Goal: Information Seeking & Learning: Check status

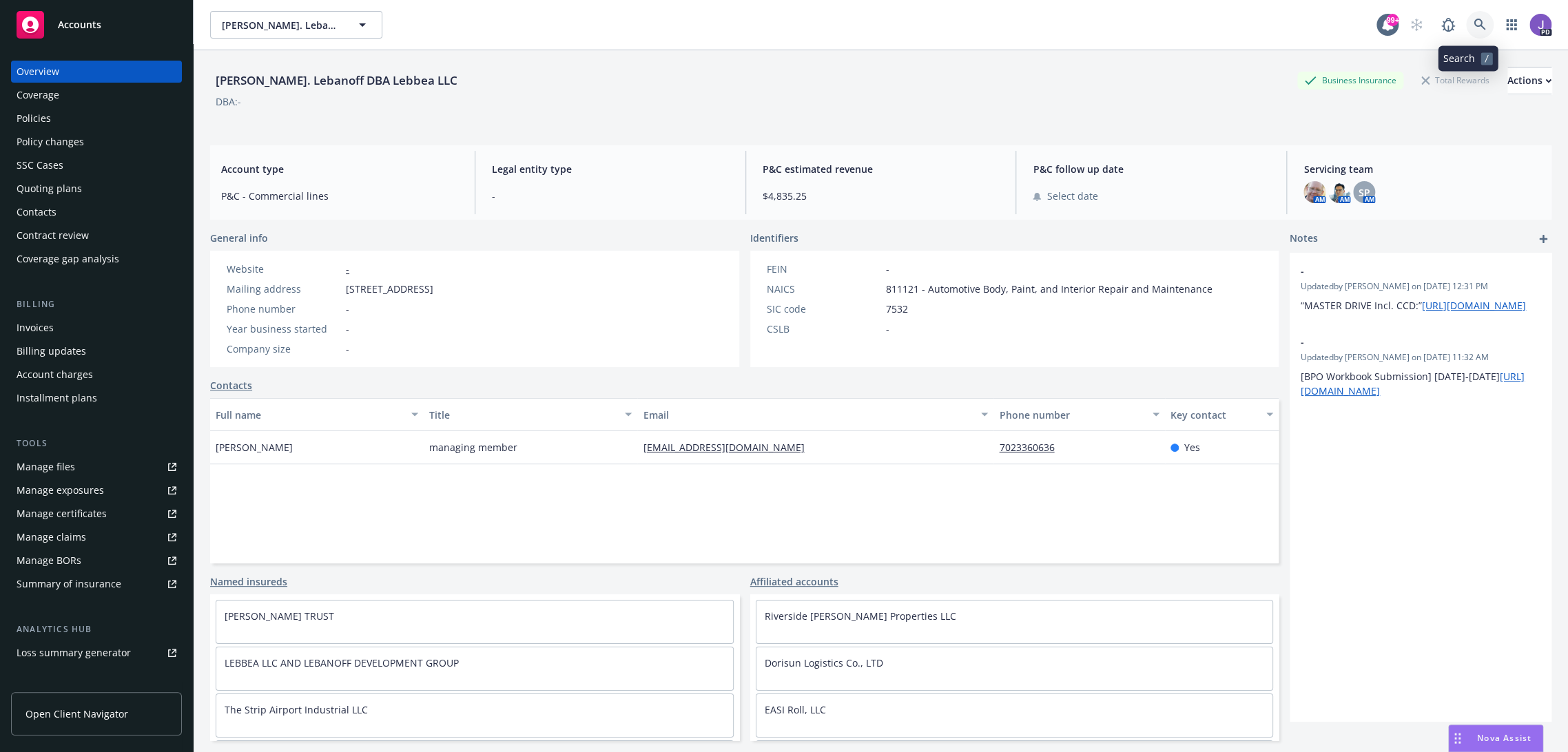
click at [1474, 18] on icon at bounding box center [1480, 24] width 12 height 12
click at [1466, 24] on link at bounding box center [1480, 25] width 27 height 27
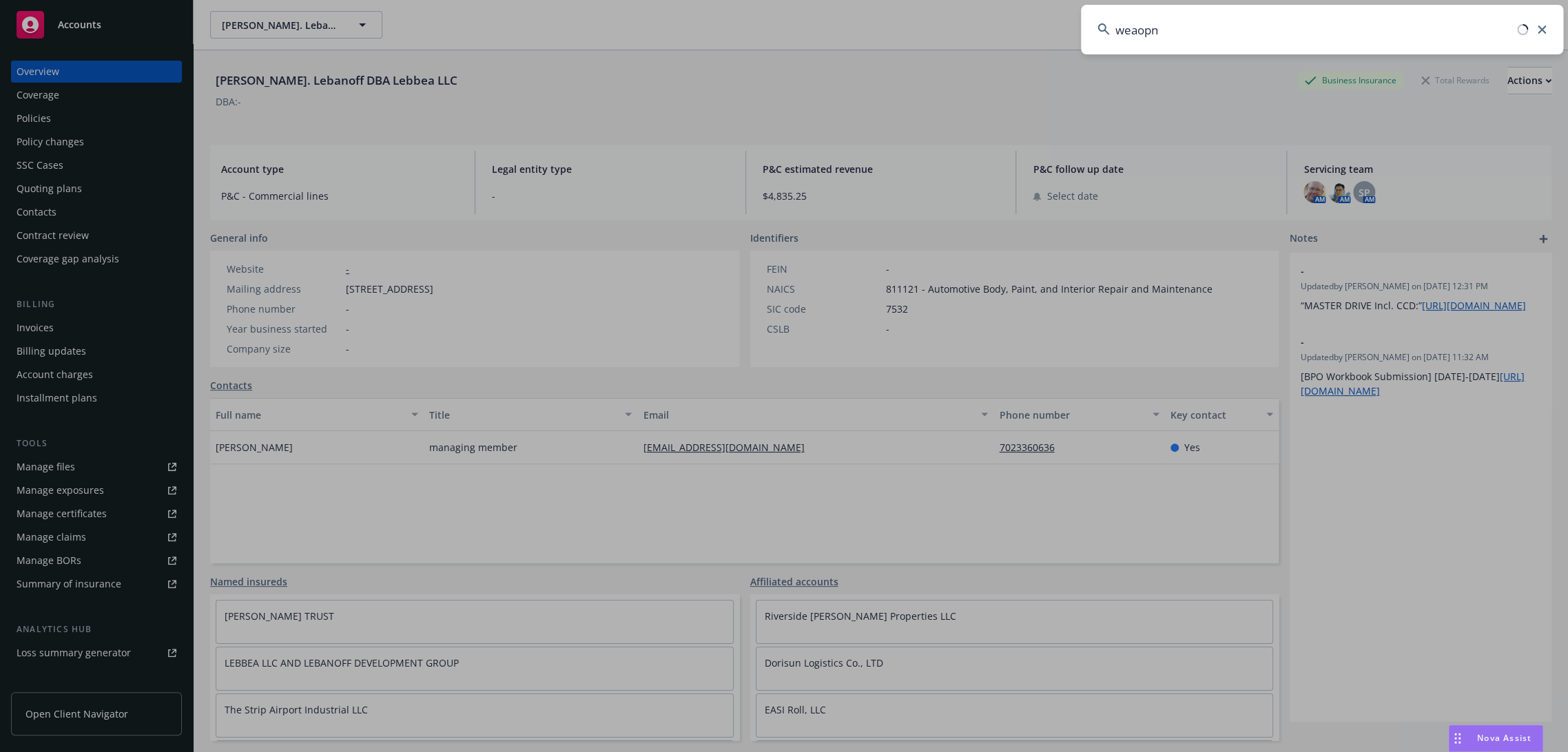
type input "weaopns"
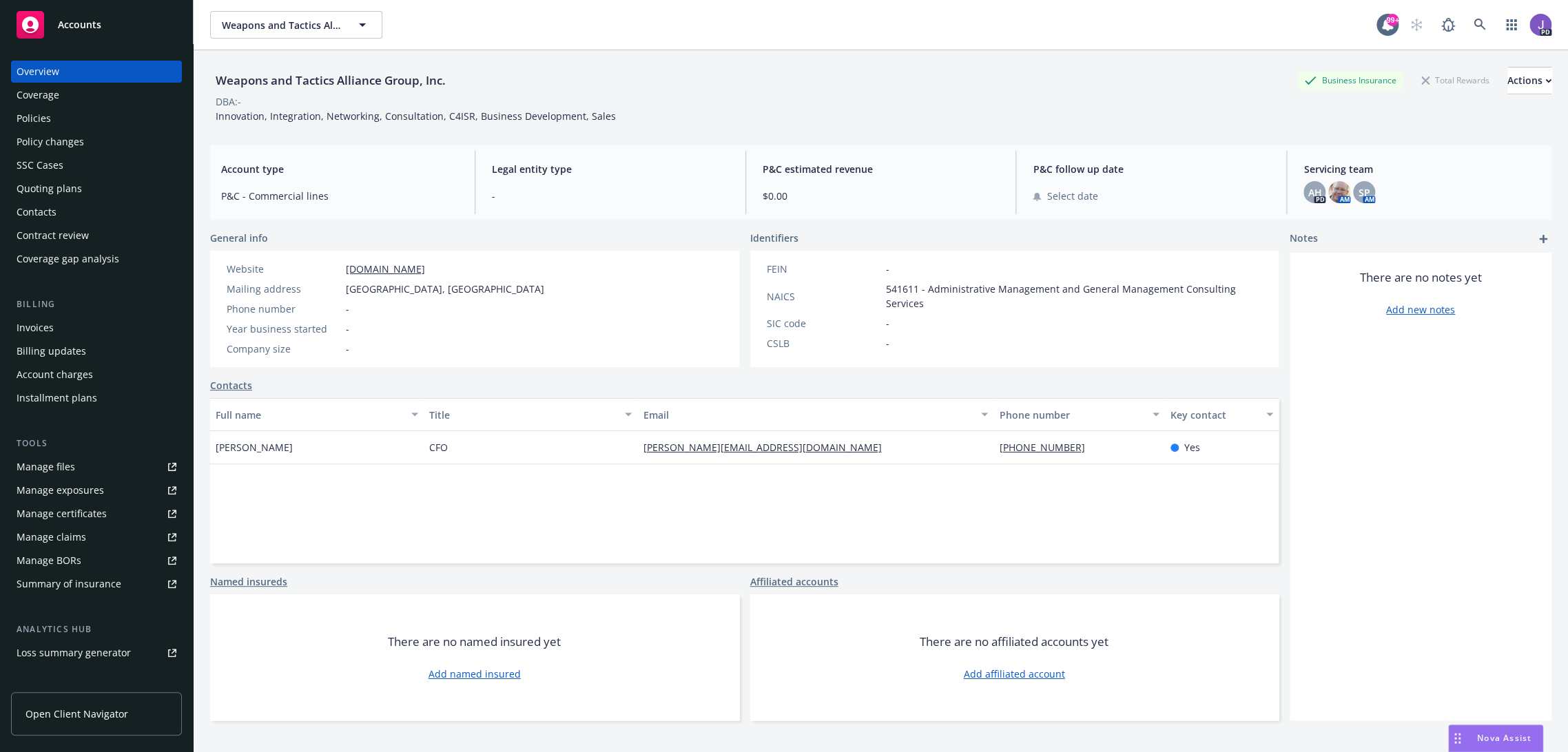
drag, startPoint x: 457, startPoint y: 77, endPoint x: 219, endPoint y: 88, distance: 238.3
click at [219, 88] on div "Weapons and Tactics Alliance Group, Inc. Business Insurance Total Rewards Actio…" at bounding box center [880, 81] width 1342 height 27
copy div "Weapons and Tactics Alliance Group, Inc."
click at [1474, 22] on icon at bounding box center [1480, 24] width 12 height 12
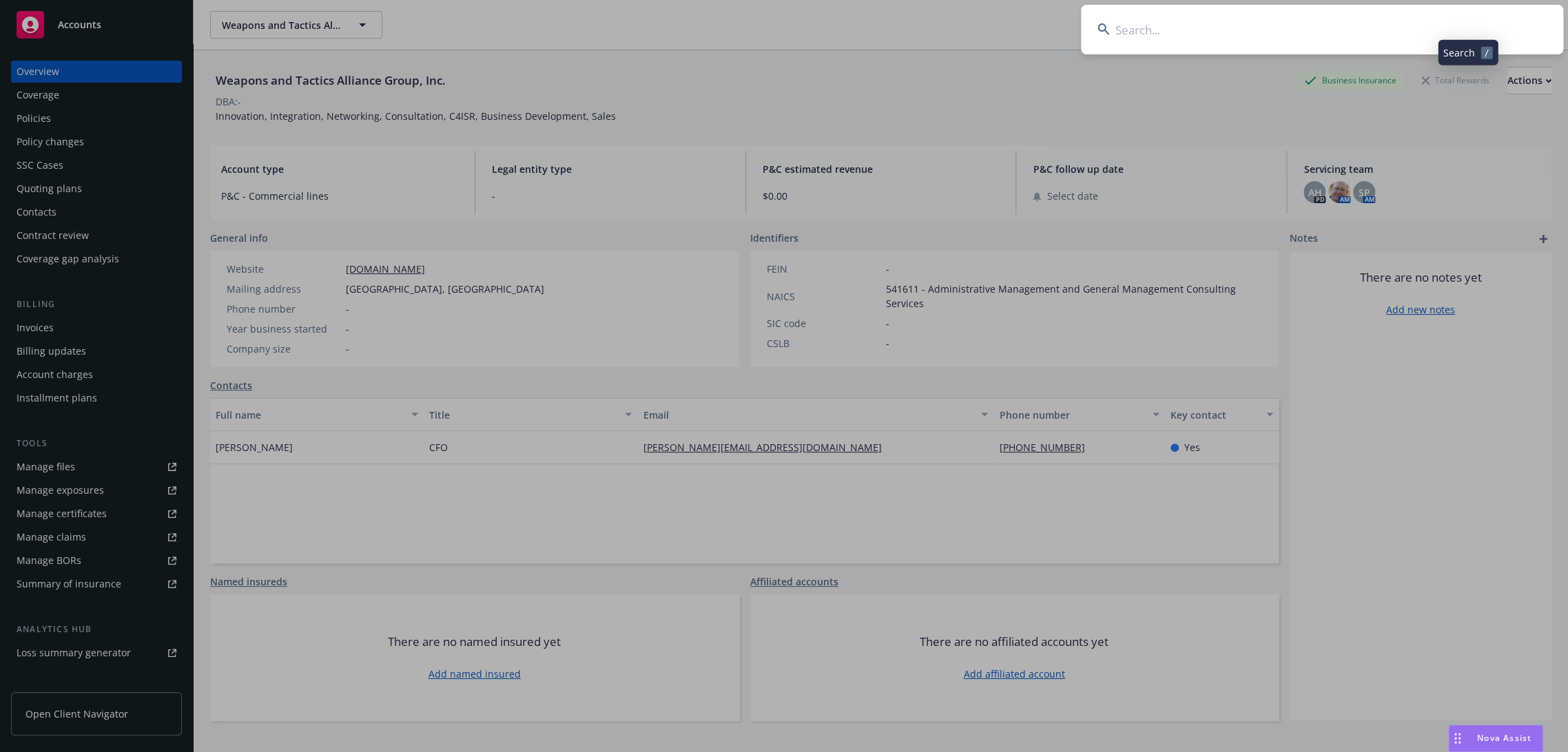
type input "Lebanoff"
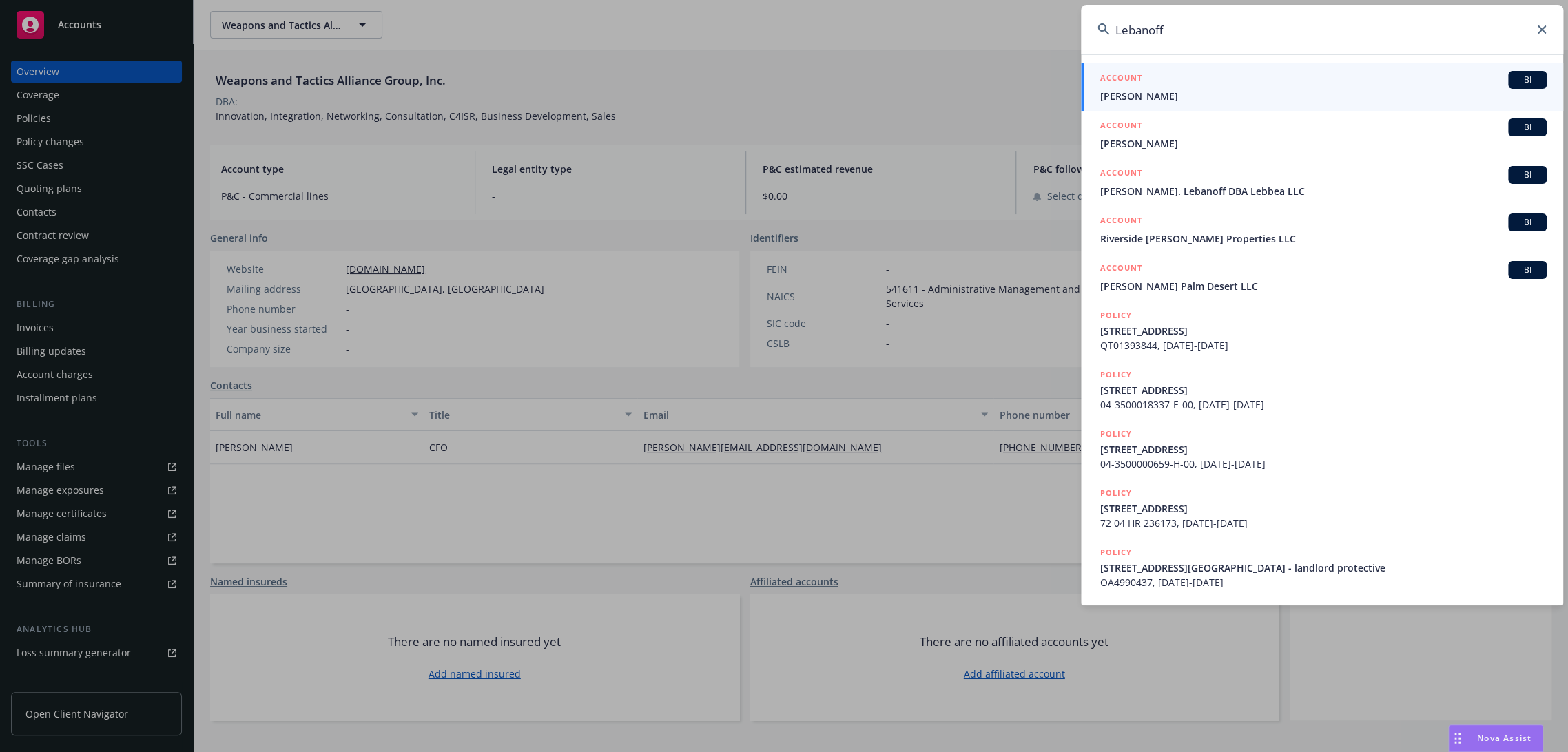
click at [1115, 30] on input "Lebanoff" at bounding box center [1322, 29] width 482 height 49
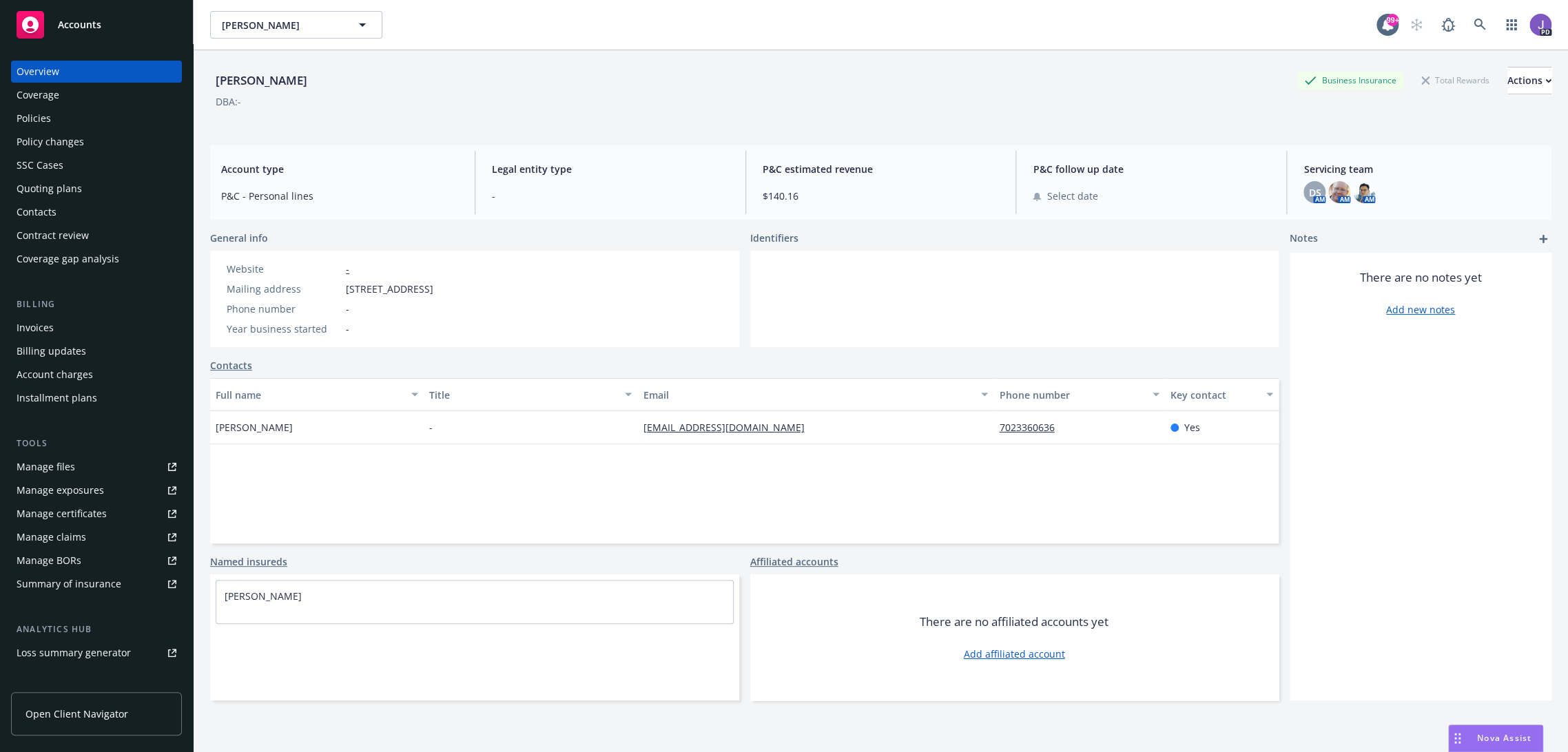
click at [55, 120] on div "Policies" at bounding box center [97, 118] width 160 height 22
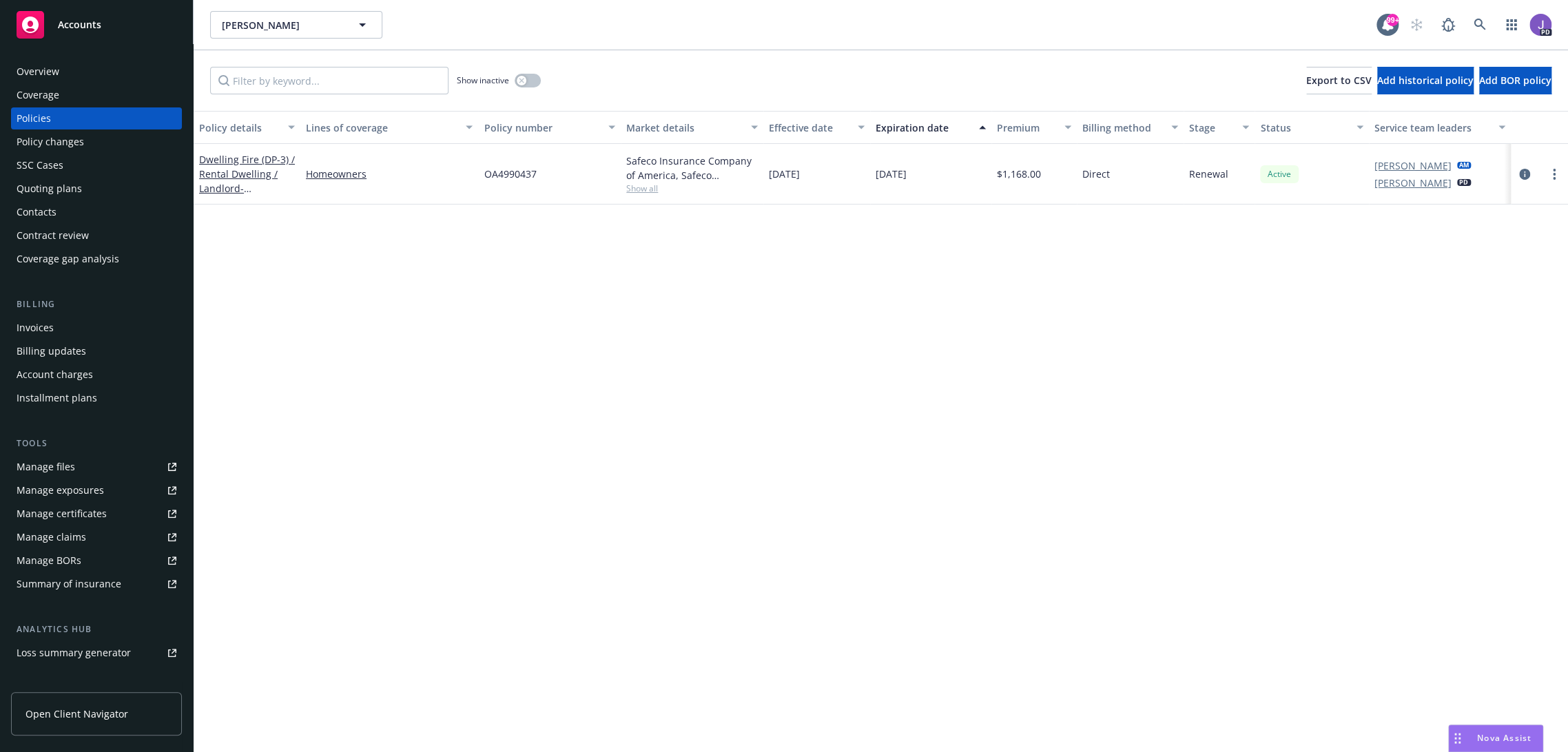
click at [296, 274] on div "Policy details Lines of coverage Policy number Market details Effective date Ex…" at bounding box center [881, 431] width 1374 height 642
click at [1474, 24] on icon at bounding box center [1480, 24] width 12 height 12
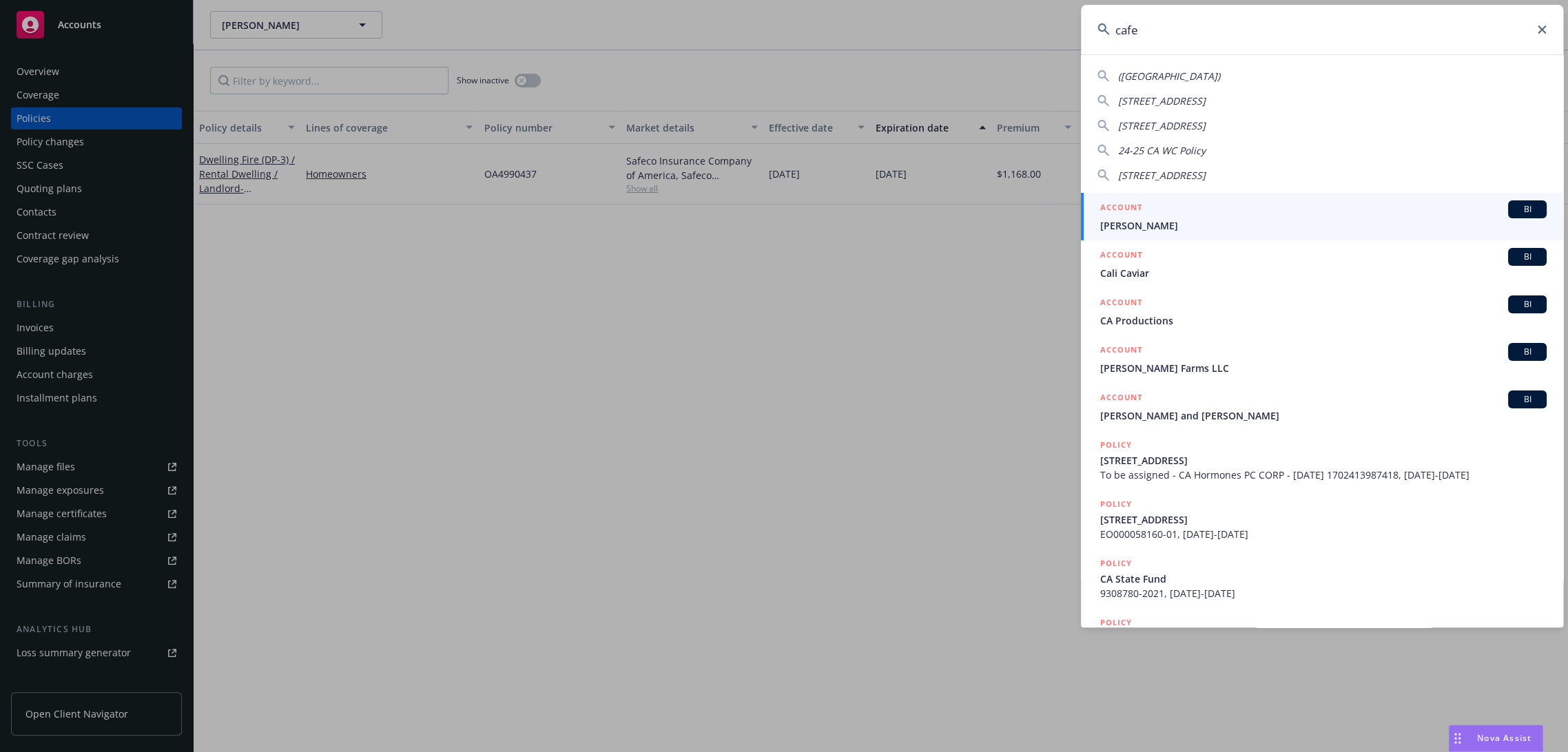
type input "cafe x"
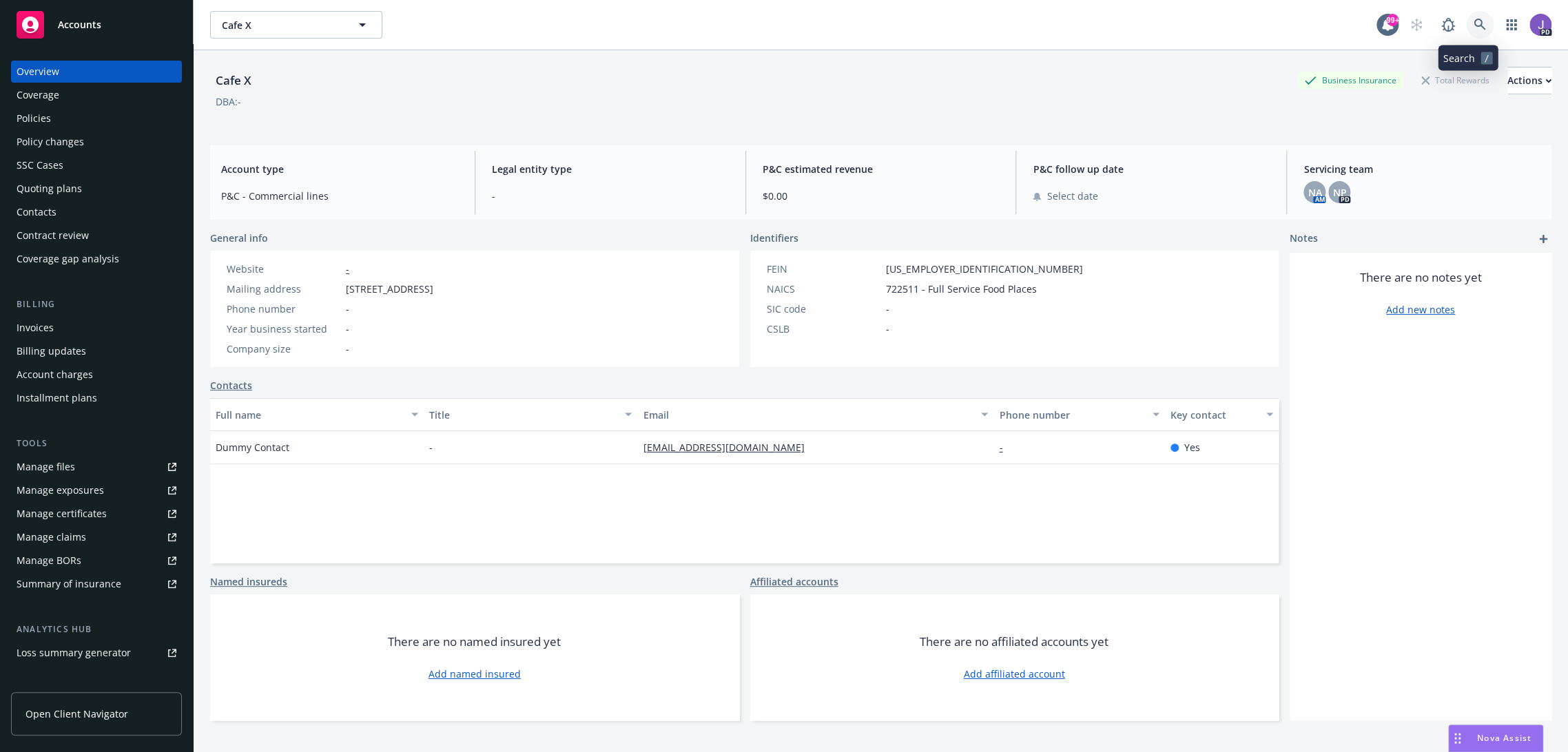
click at [1466, 21] on link at bounding box center [1480, 25] width 27 height 27
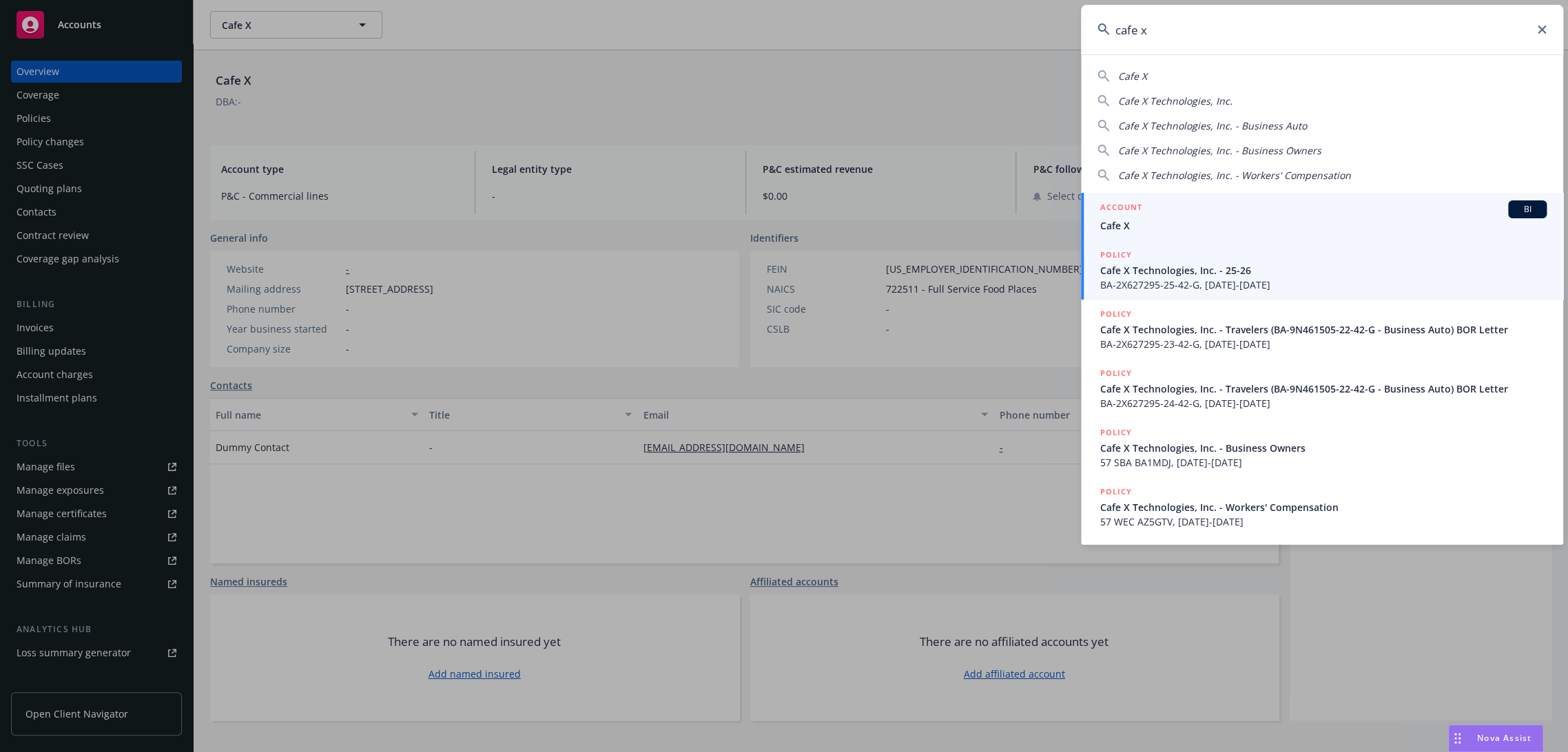
type input "cafe x"
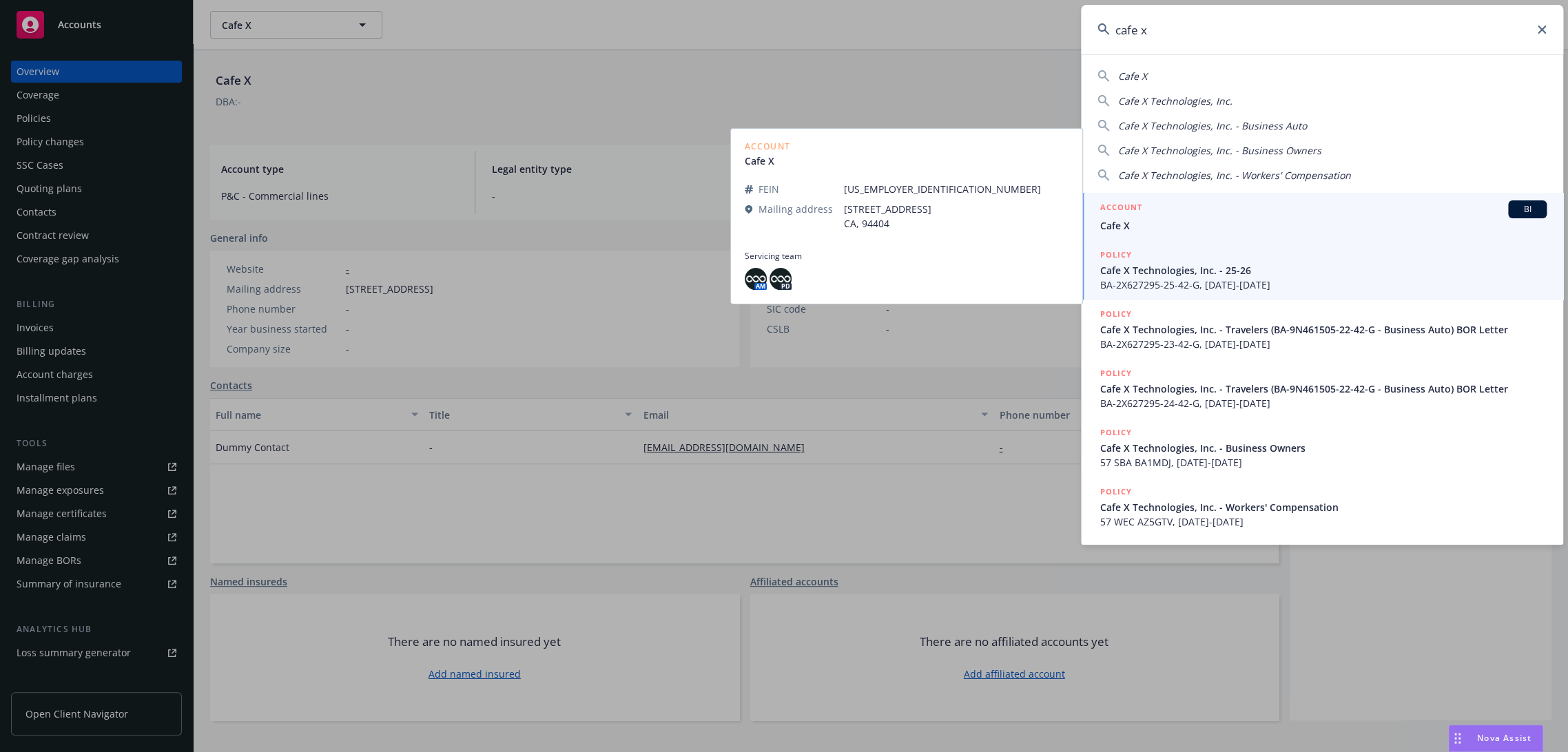
click at [1160, 268] on span "Cafe X Technologies, Inc. - 25-26" at bounding box center [1323, 270] width 446 height 14
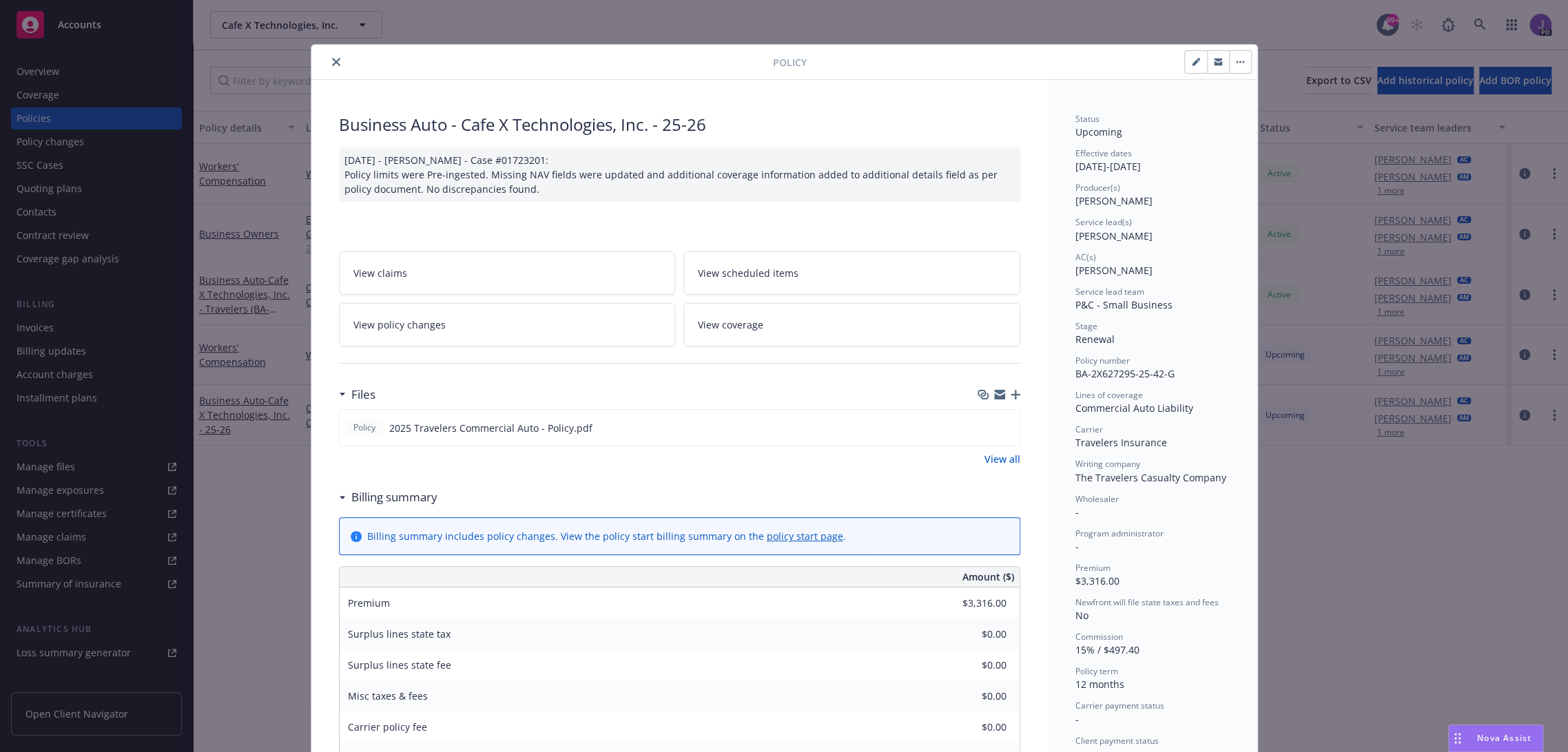
click at [335, 59] on button "close" at bounding box center [336, 62] width 17 height 17
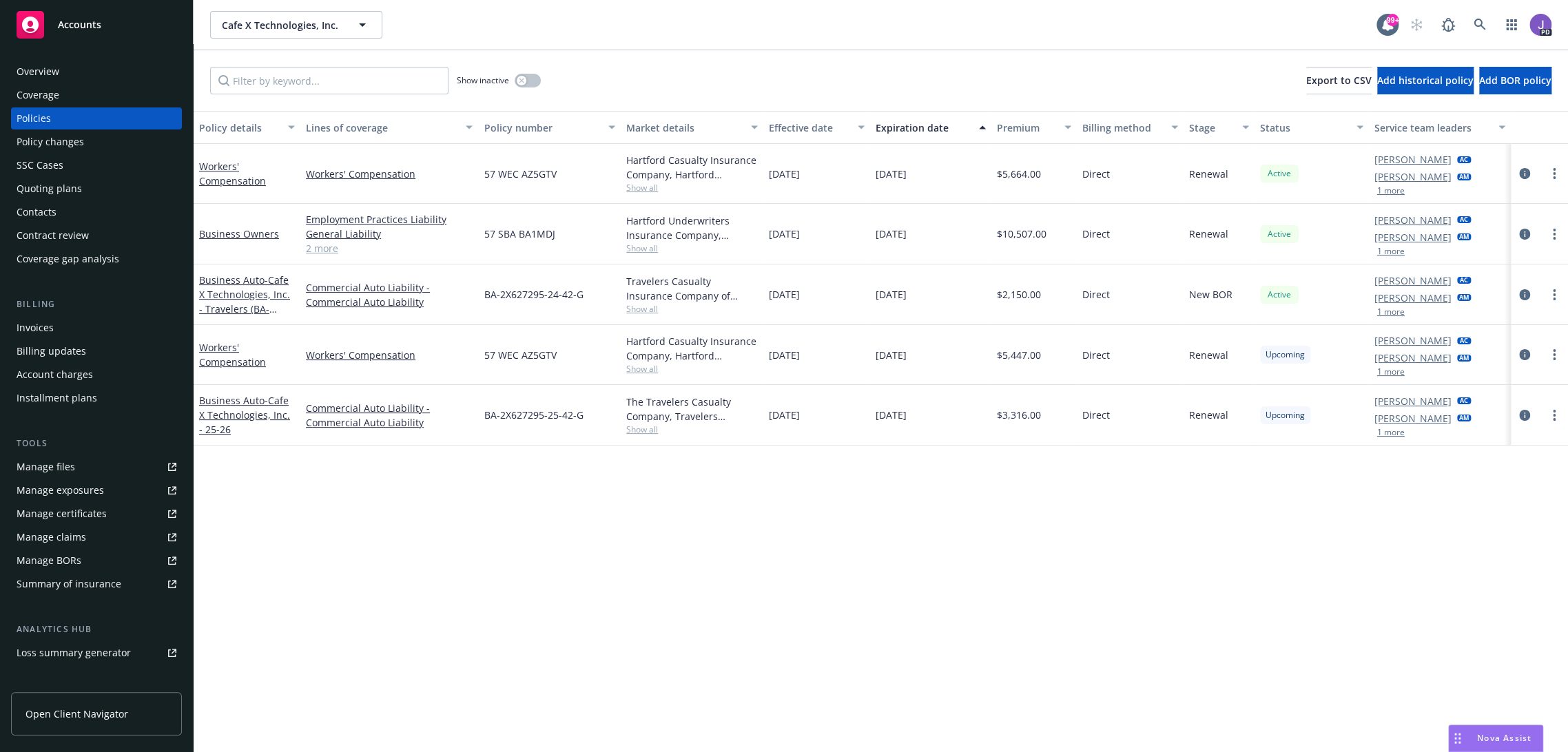
scroll to position [144, 0]
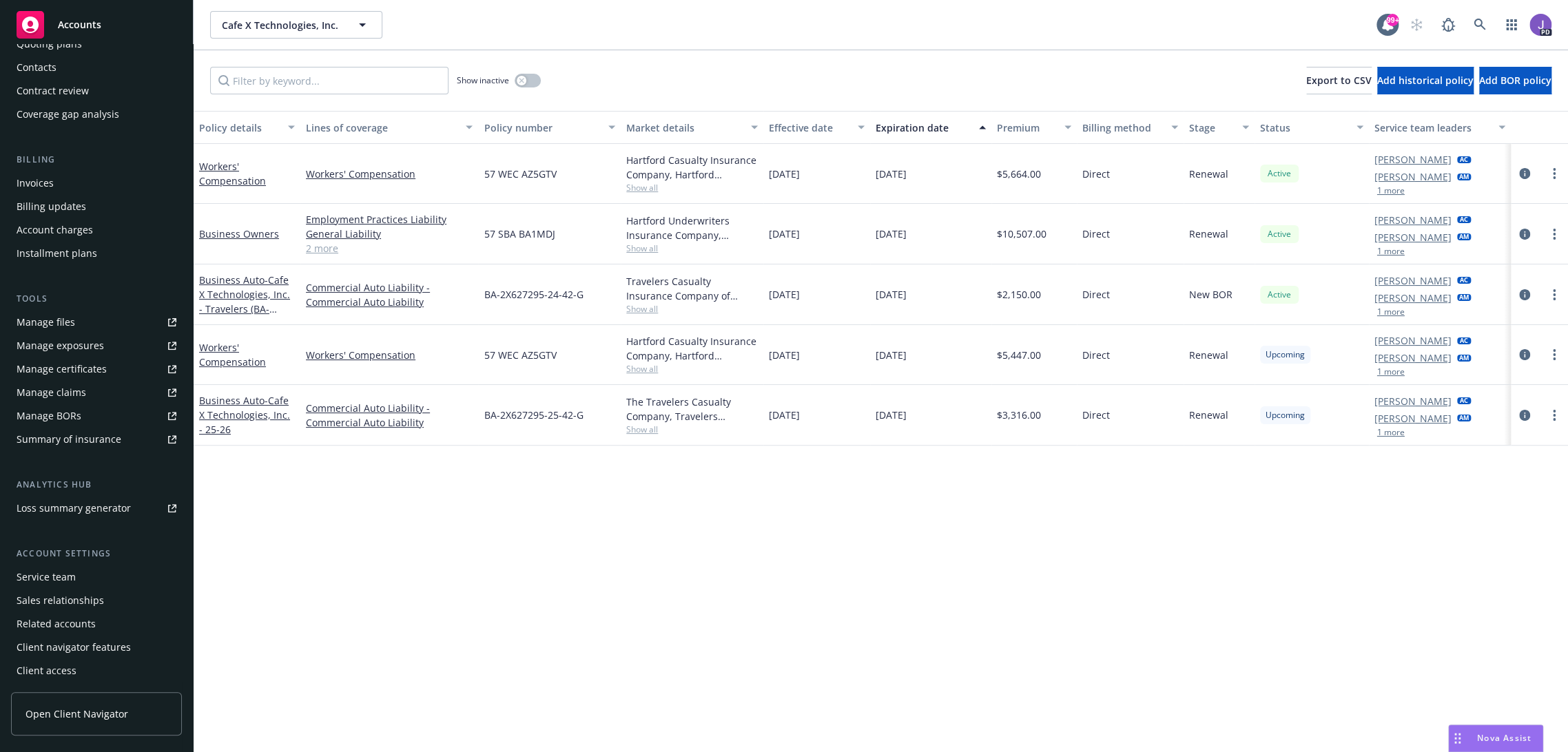
click at [74, 575] on div "Service team" at bounding box center [97, 577] width 160 height 22
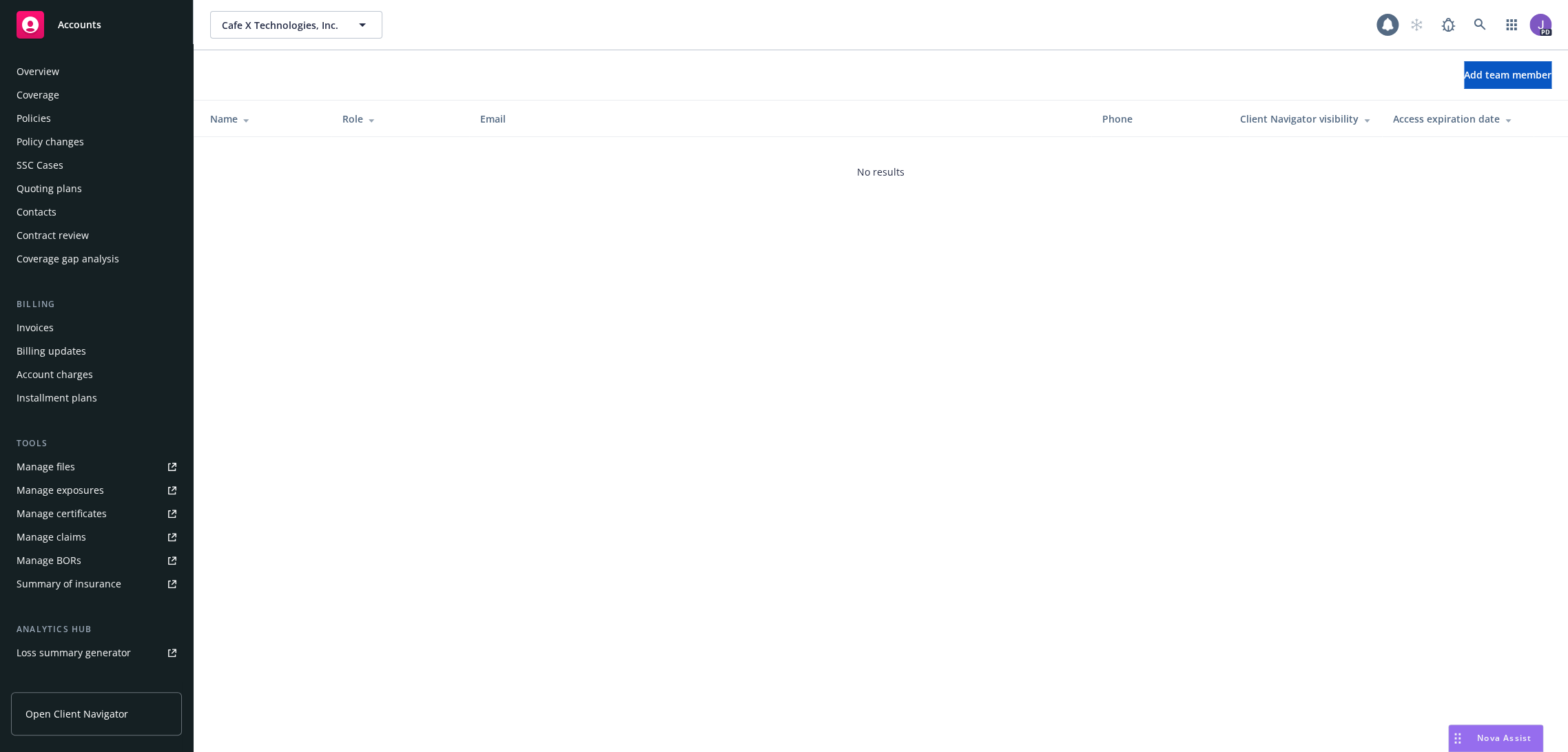
scroll to position [144, 0]
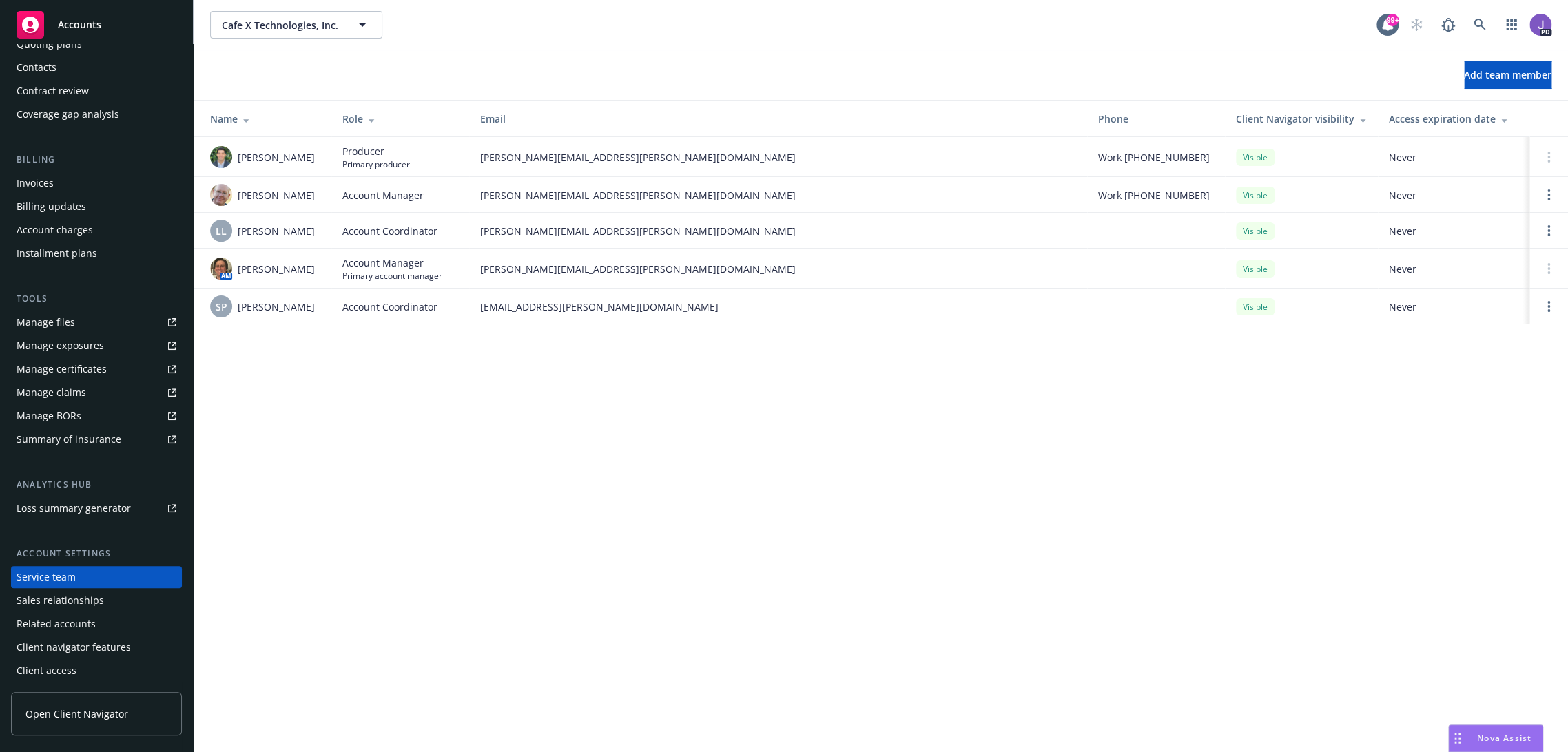
click at [483, 441] on div "Cafe X Technologies, Inc. Cafe X Technologies, Inc. 99+ PD Add team member Name…" at bounding box center [881, 376] width 1374 height 752
click at [1474, 29] on icon at bounding box center [1480, 24] width 12 height 12
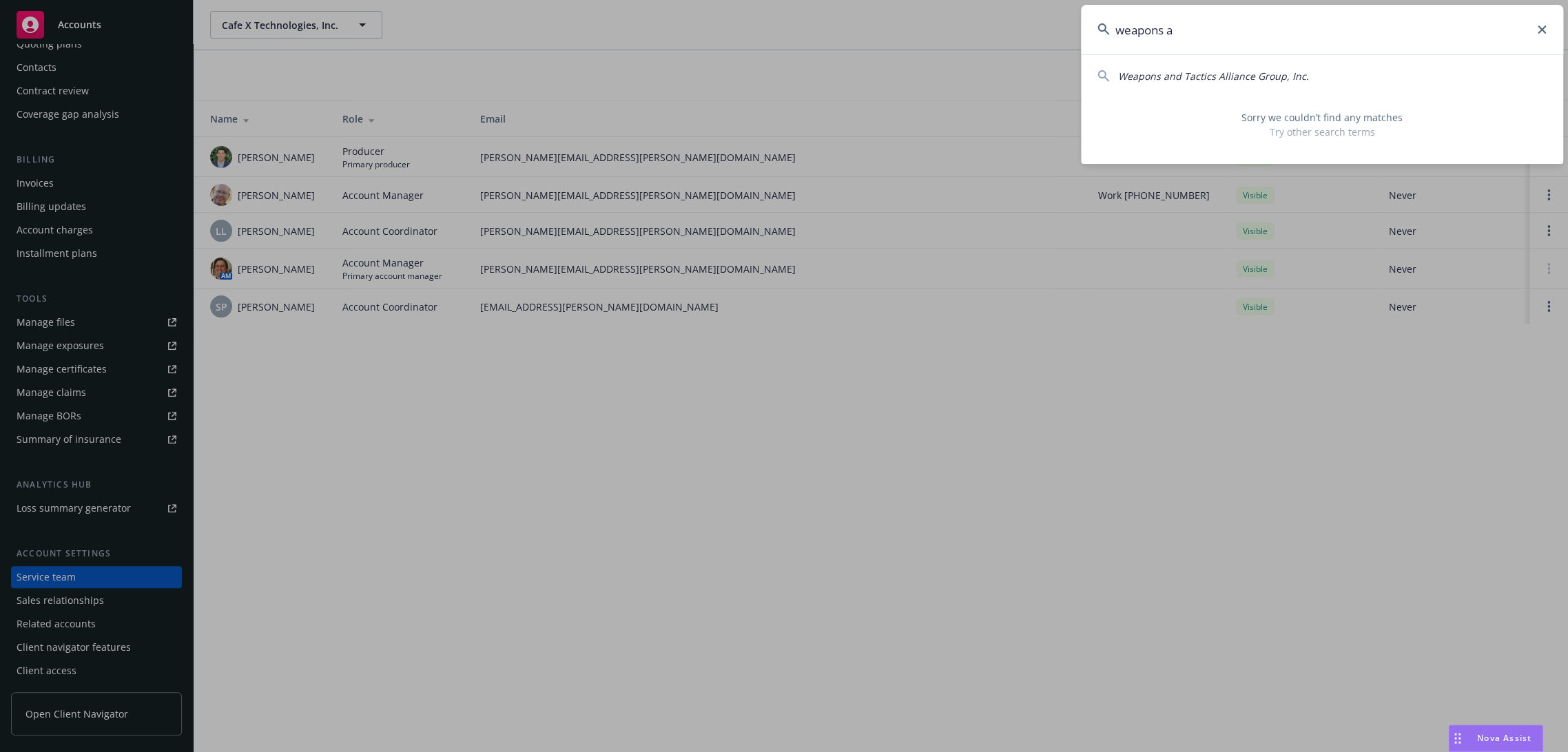
type input "weapons"
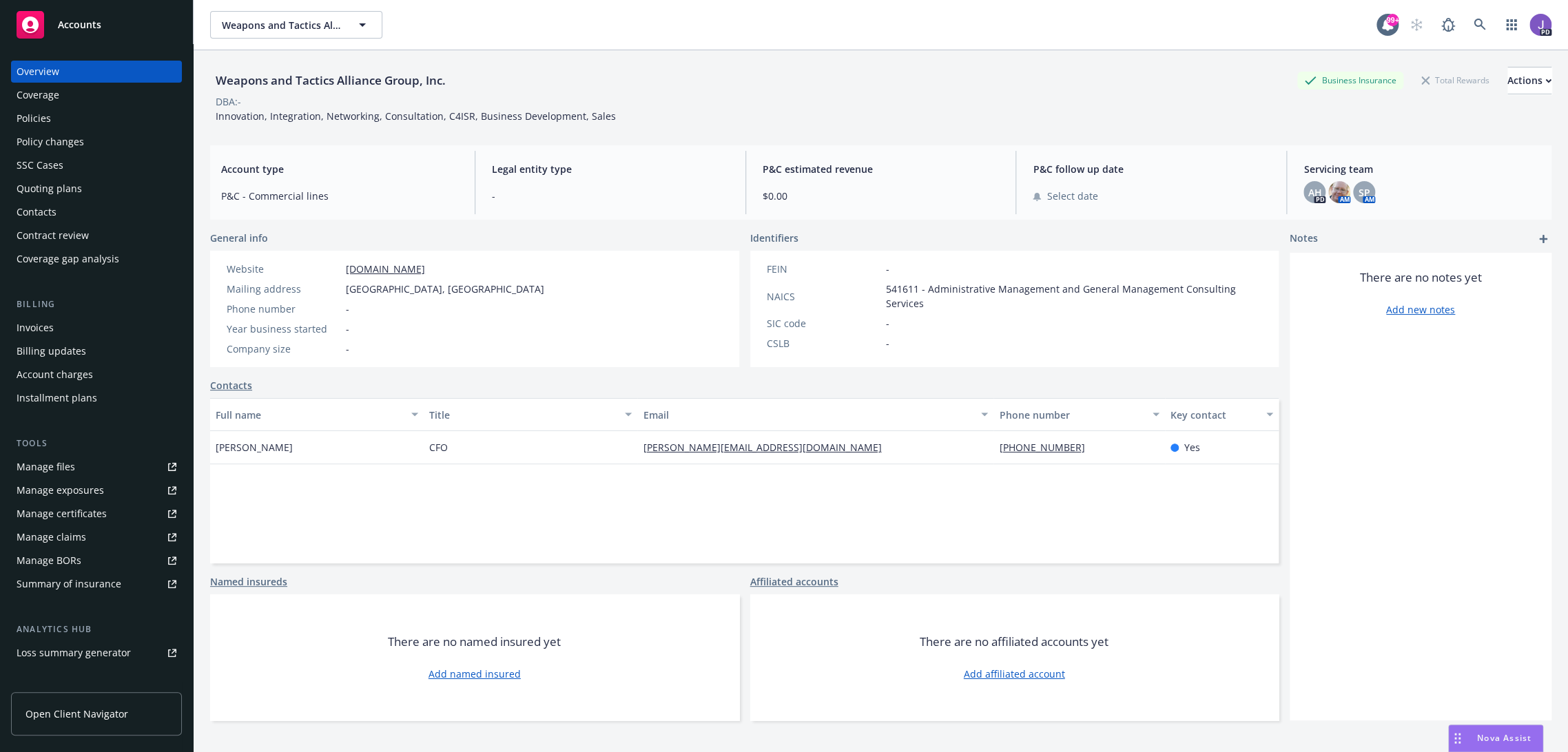
click at [62, 108] on div "Policies" at bounding box center [97, 118] width 171 height 22
click at [63, 115] on div "Policies" at bounding box center [97, 118] width 160 height 22
